Goal: Transaction & Acquisition: Purchase product/service

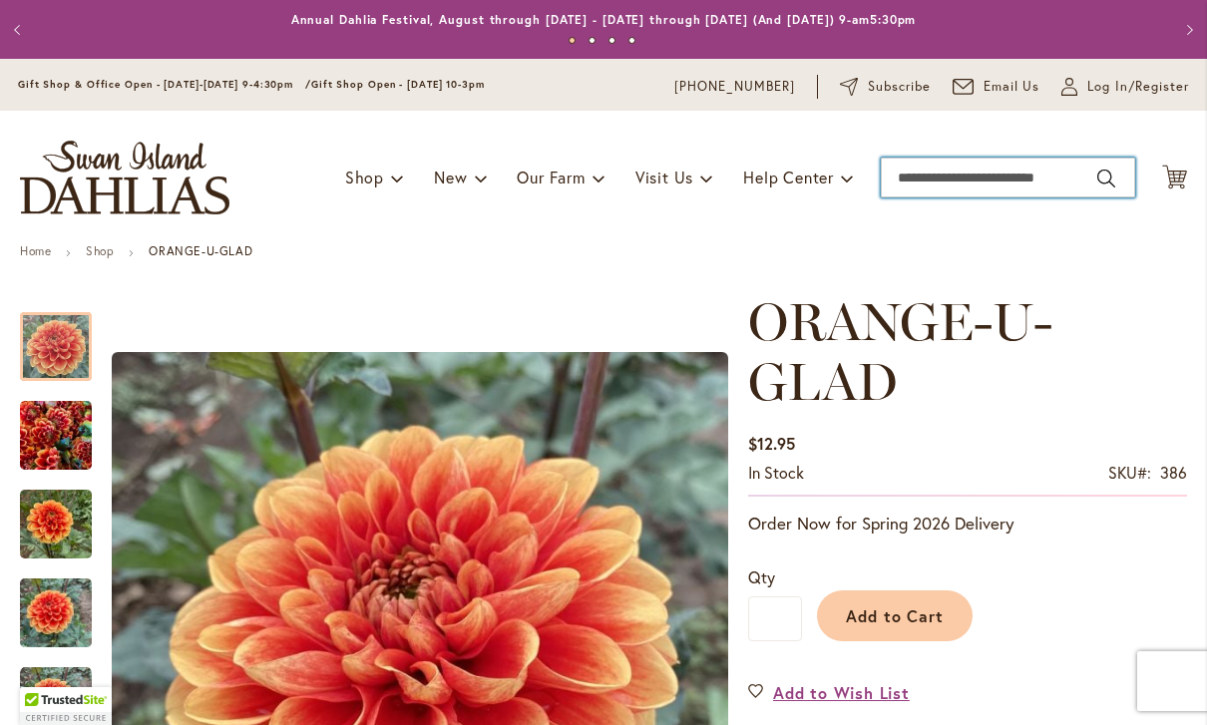
click at [918, 178] on input "Search" at bounding box center [1008, 178] width 254 height 40
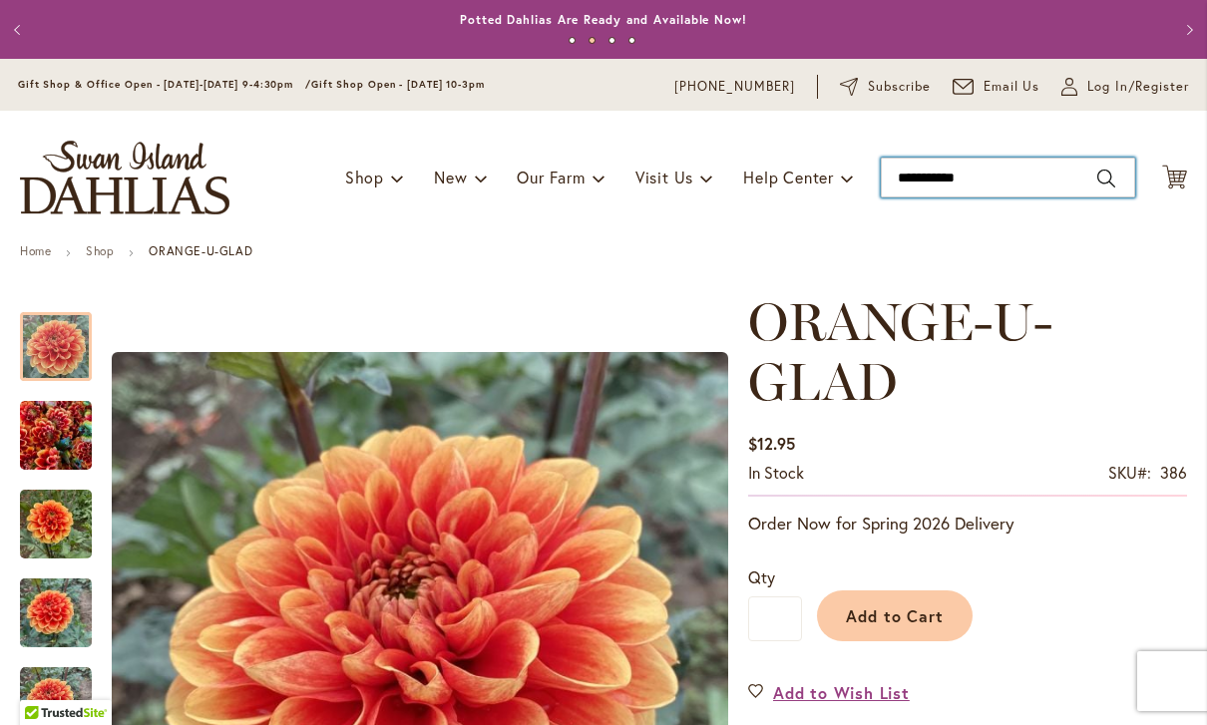
type input "**********"
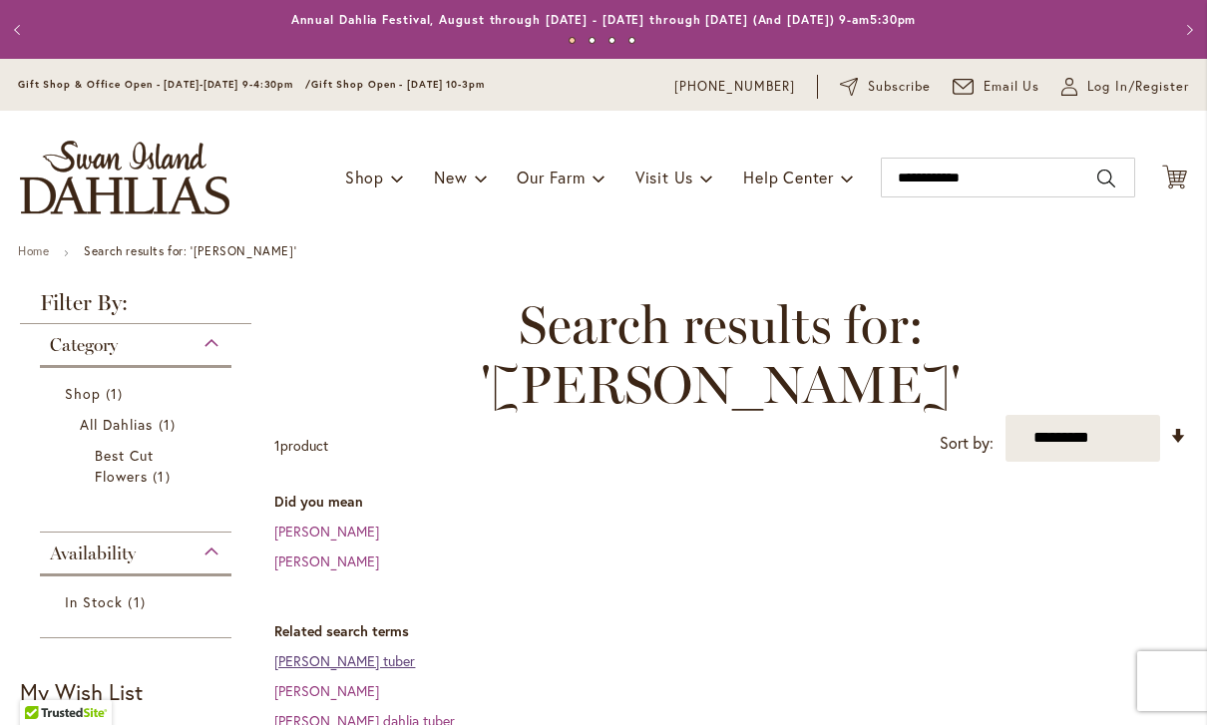
click at [410, 651] on link "David Howard dahlia tuber" at bounding box center [344, 660] width 141 height 19
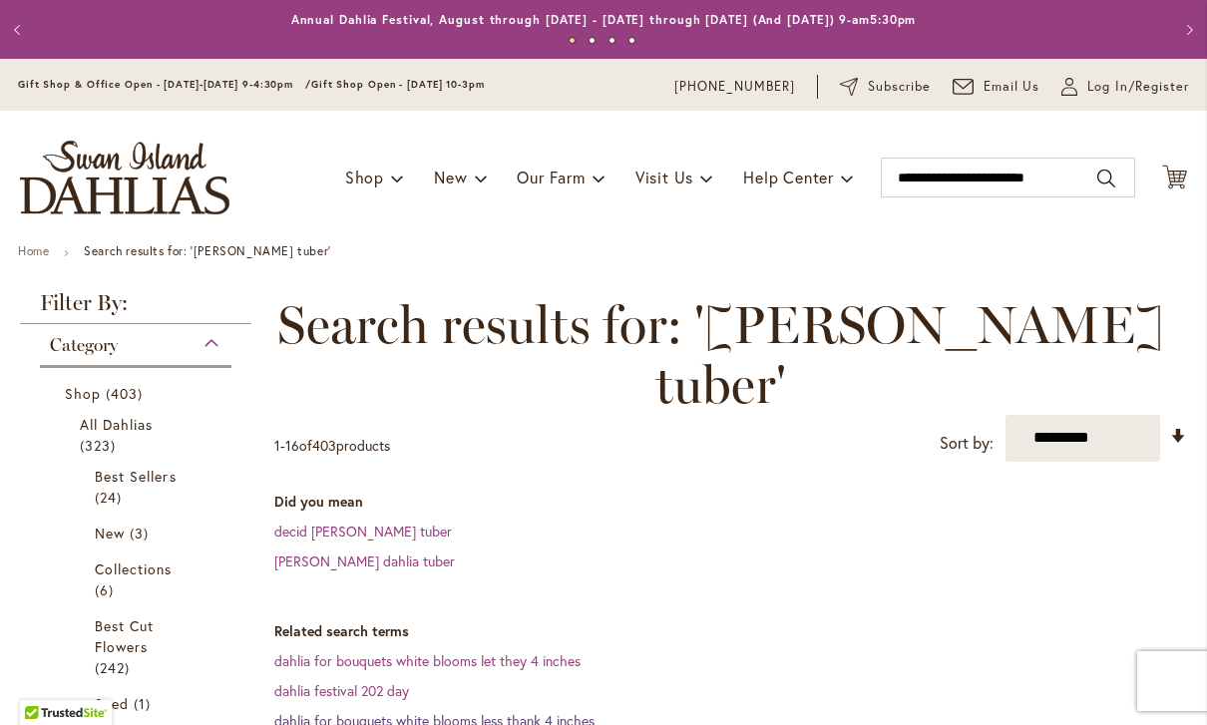
scroll to position [116, 0]
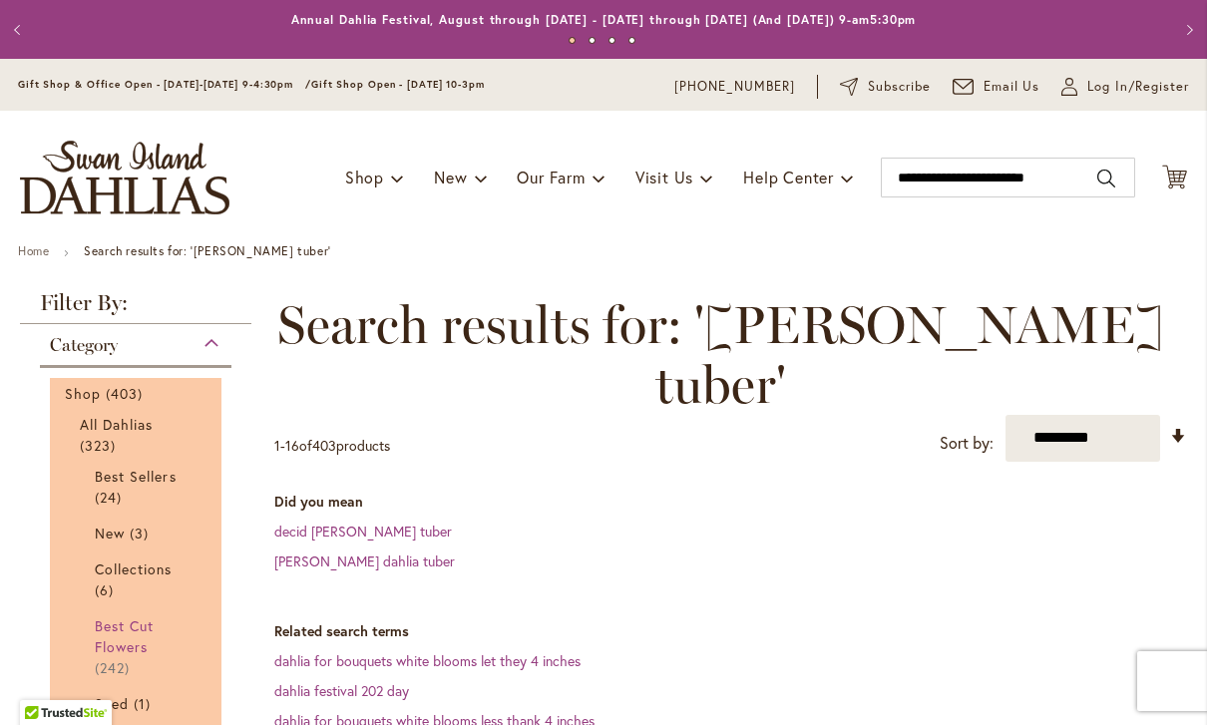
click at [128, 642] on span "Best Cut Flowers" at bounding box center [124, 636] width 59 height 40
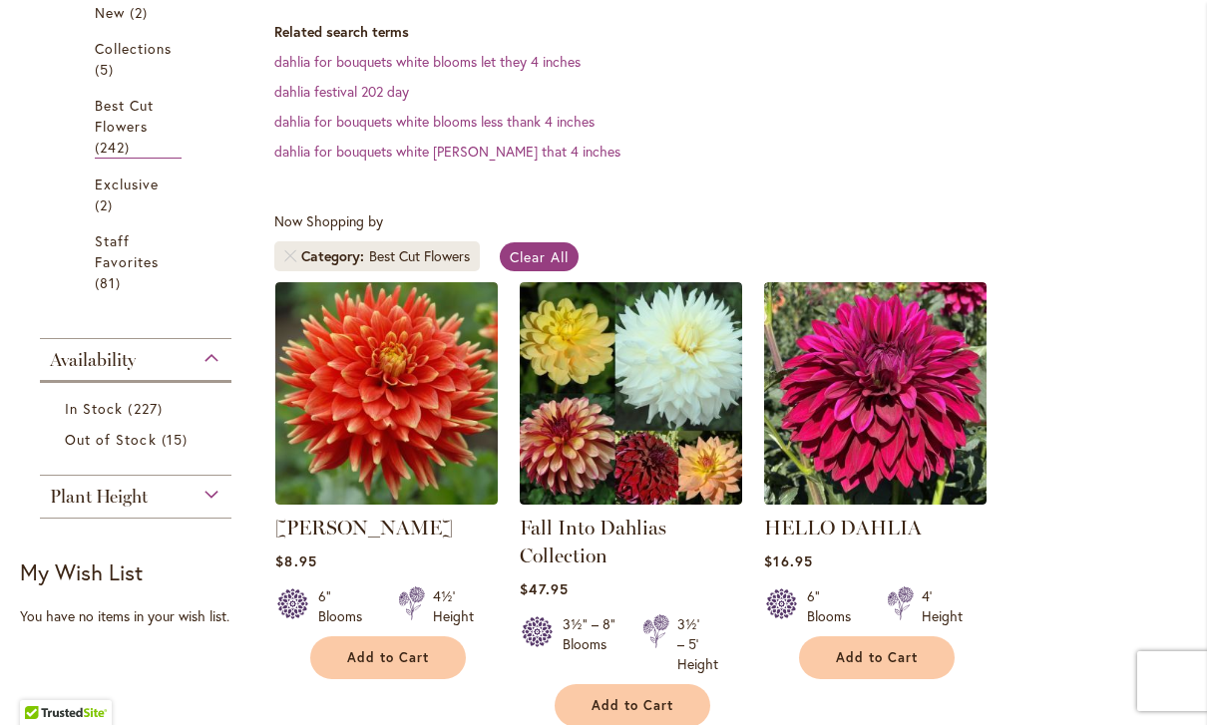
scroll to position [706, 0]
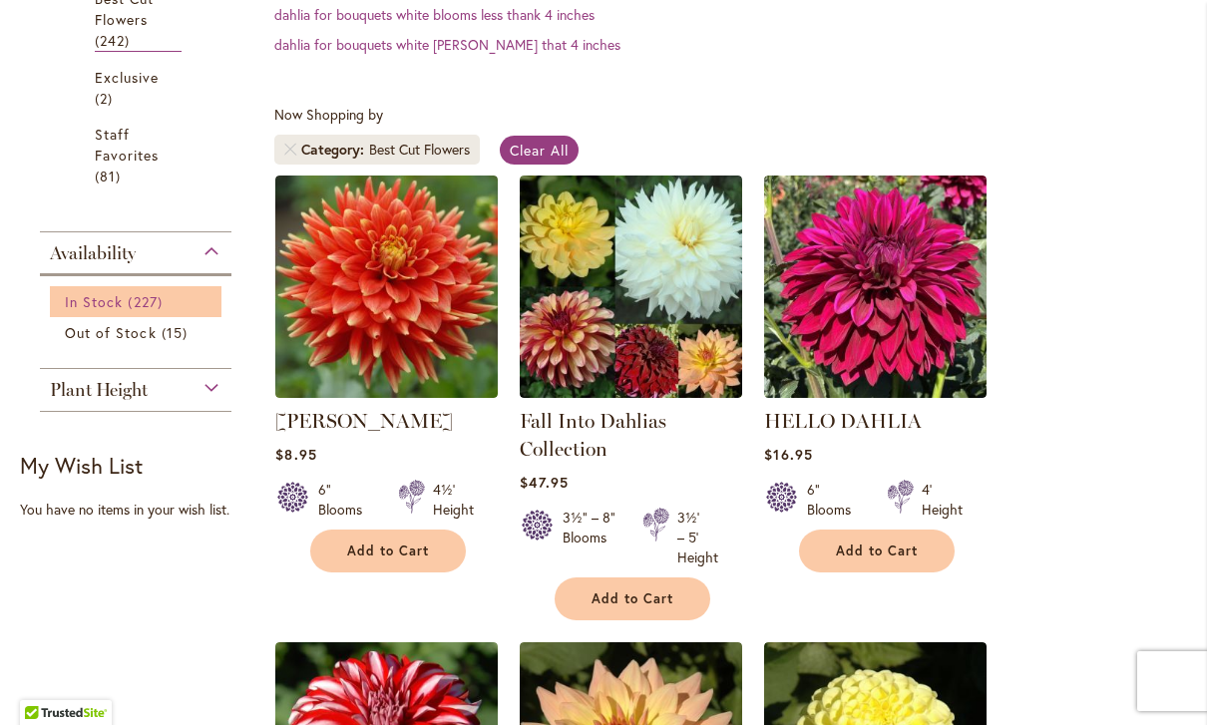
click at [122, 310] on link "In Stock 227 items" at bounding box center [138, 301] width 147 height 21
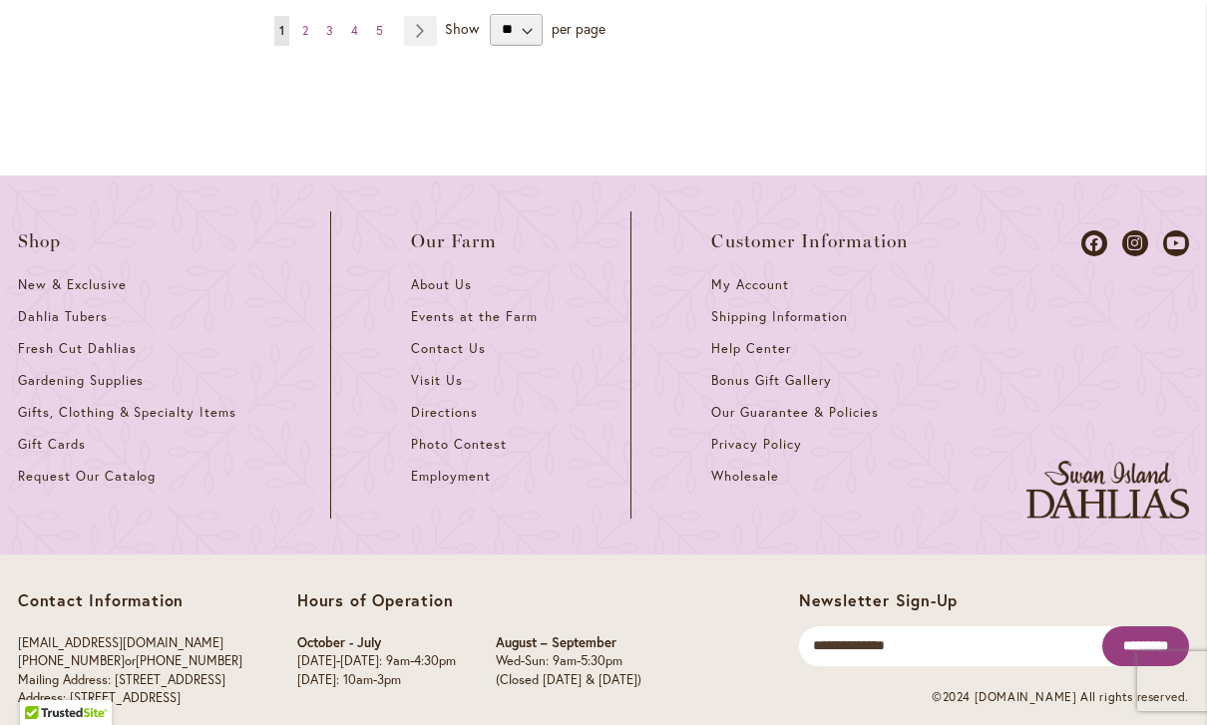
scroll to position [3475, 0]
